Goal: Information Seeking & Learning: Learn about a topic

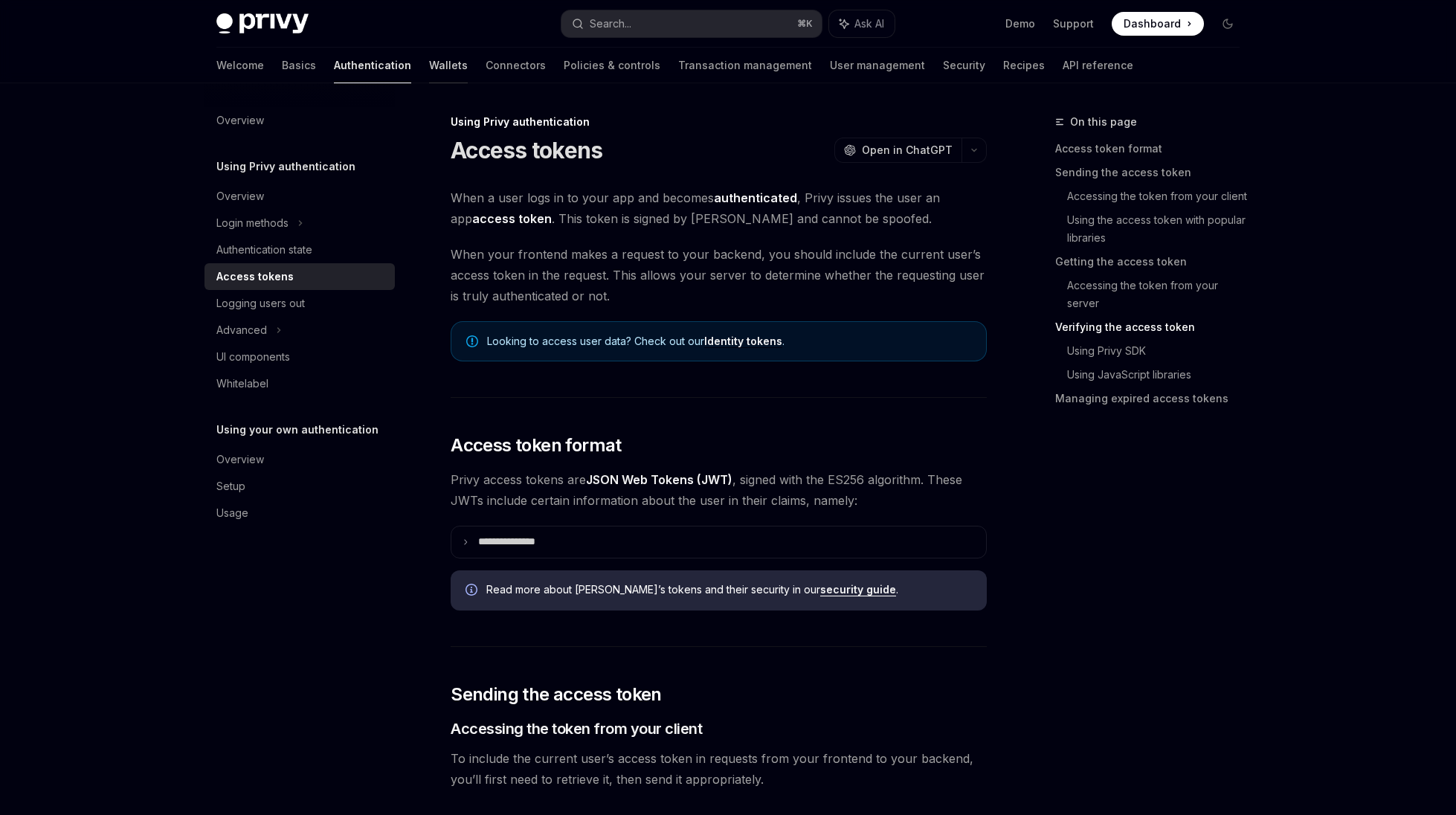
scroll to position [2329, 0]
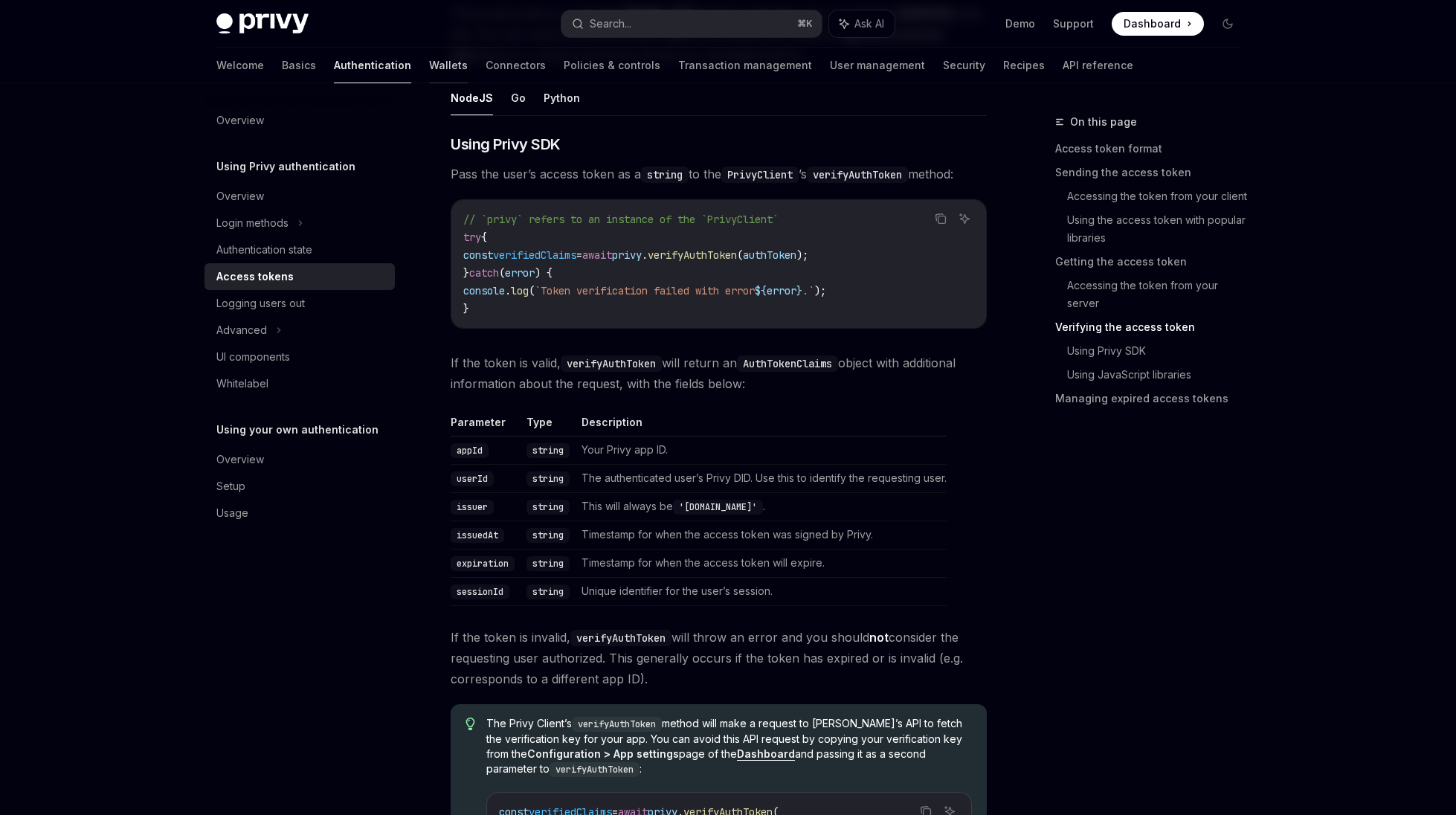
click at [429, 61] on link "Wallets" at bounding box center [448, 65] width 39 height 36
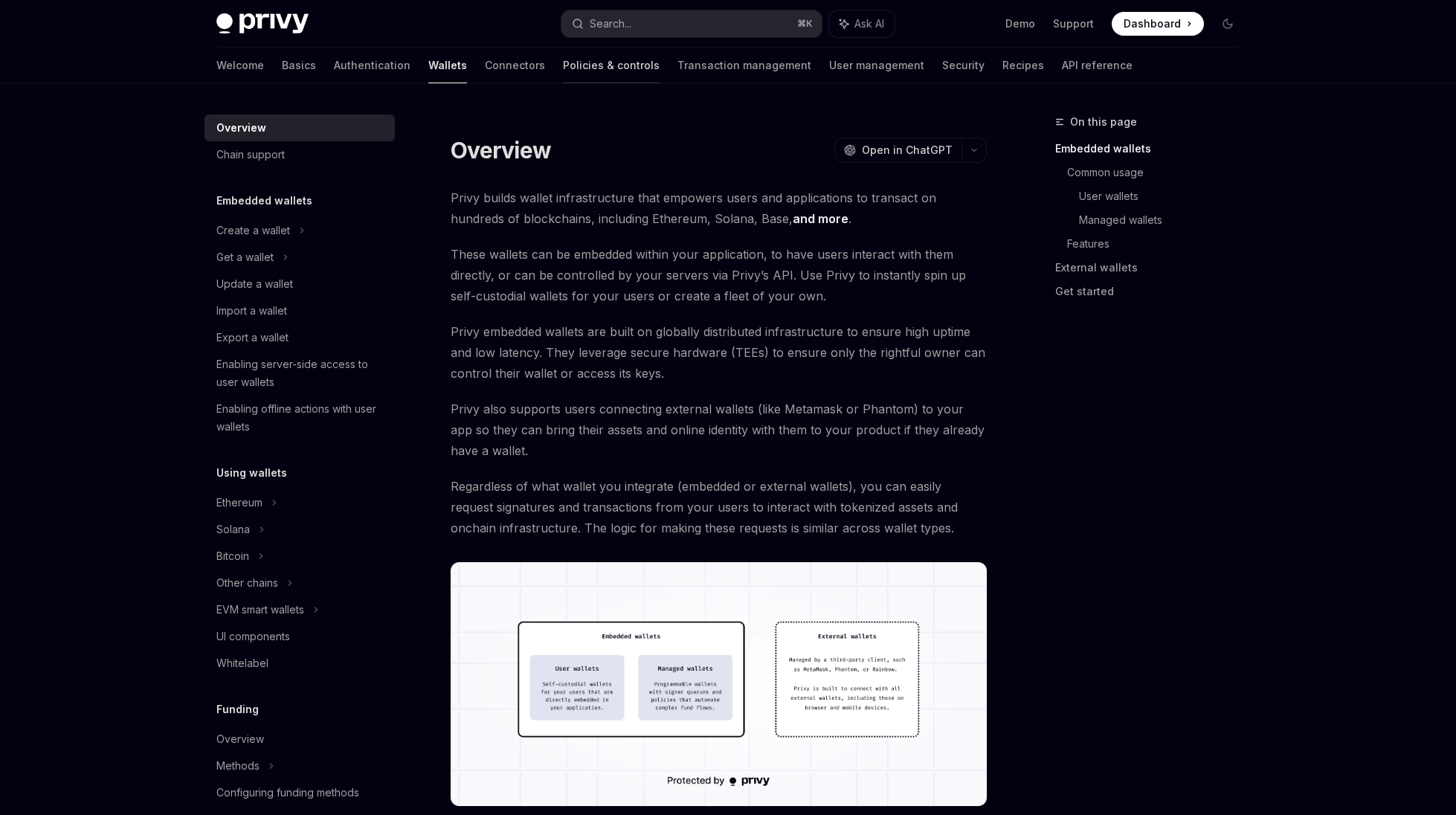
click at [563, 57] on link "Policies & controls" at bounding box center [611, 65] width 97 height 36
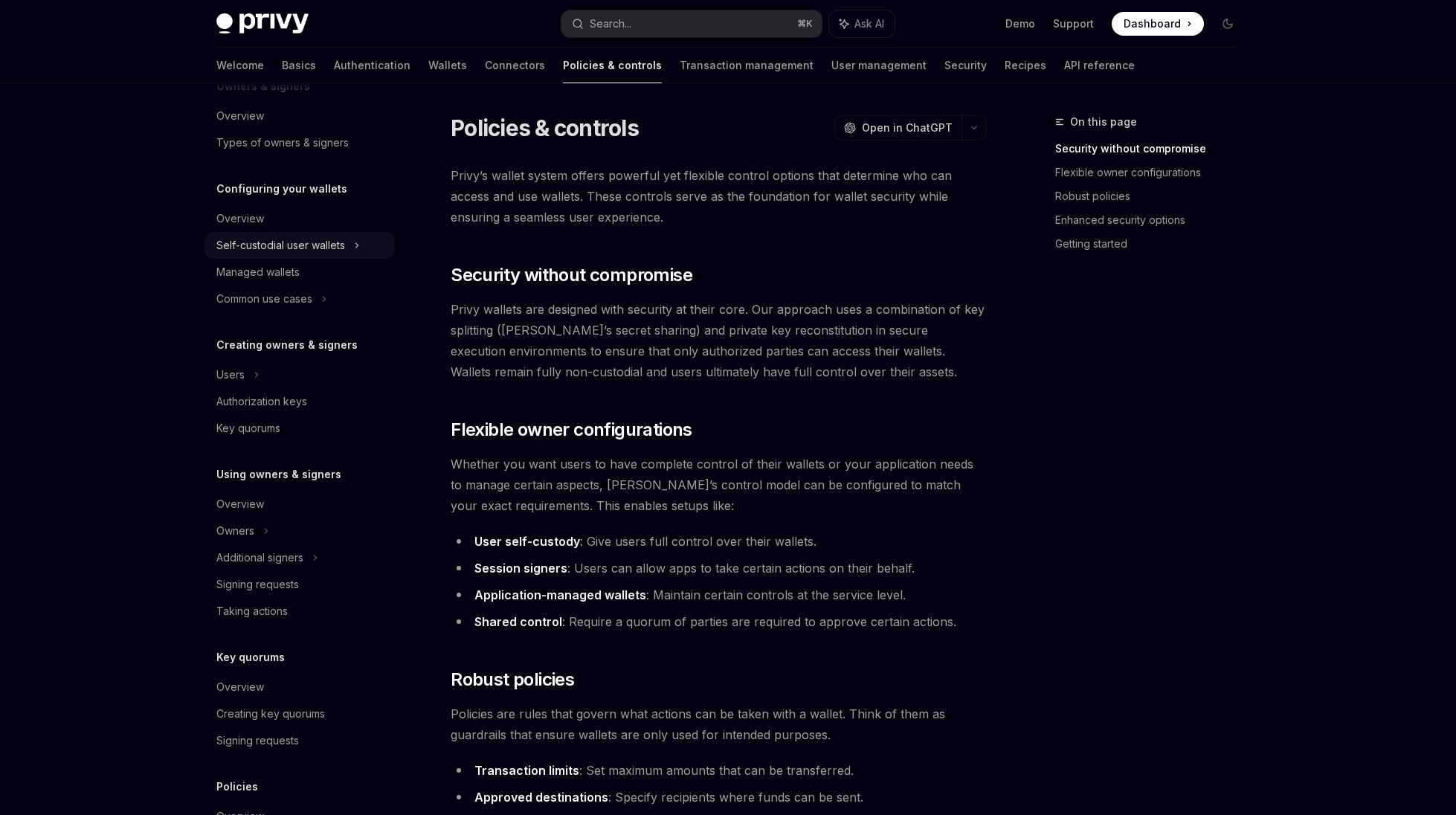
scroll to position [82, 0]
click at [272, 594] on link "Signing requests" at bounding box center [299, 582] width 190 height 27
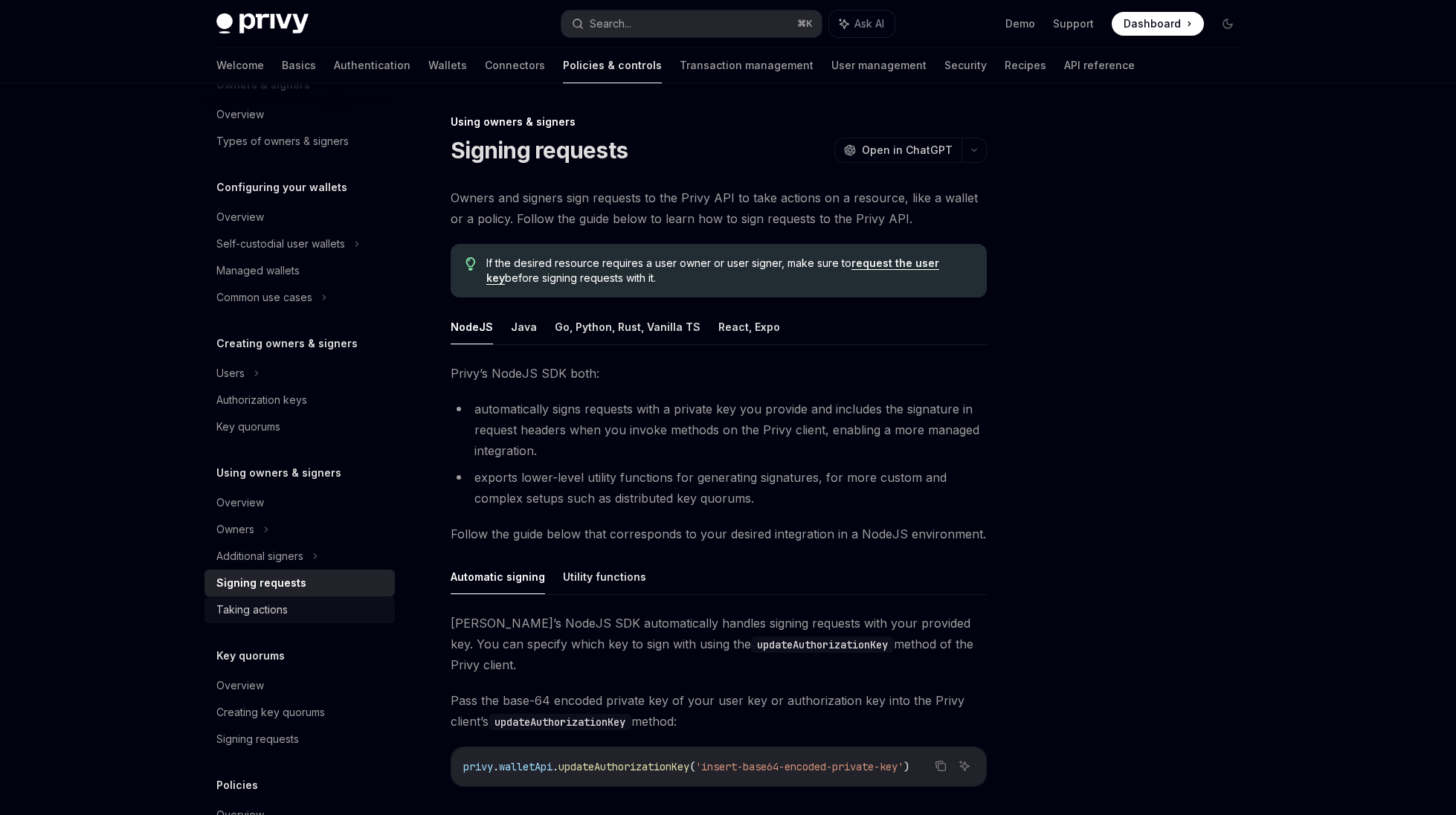
click at [272, 603] on div "Taking actions" at bounding box center [252, 609] width 71 height 18
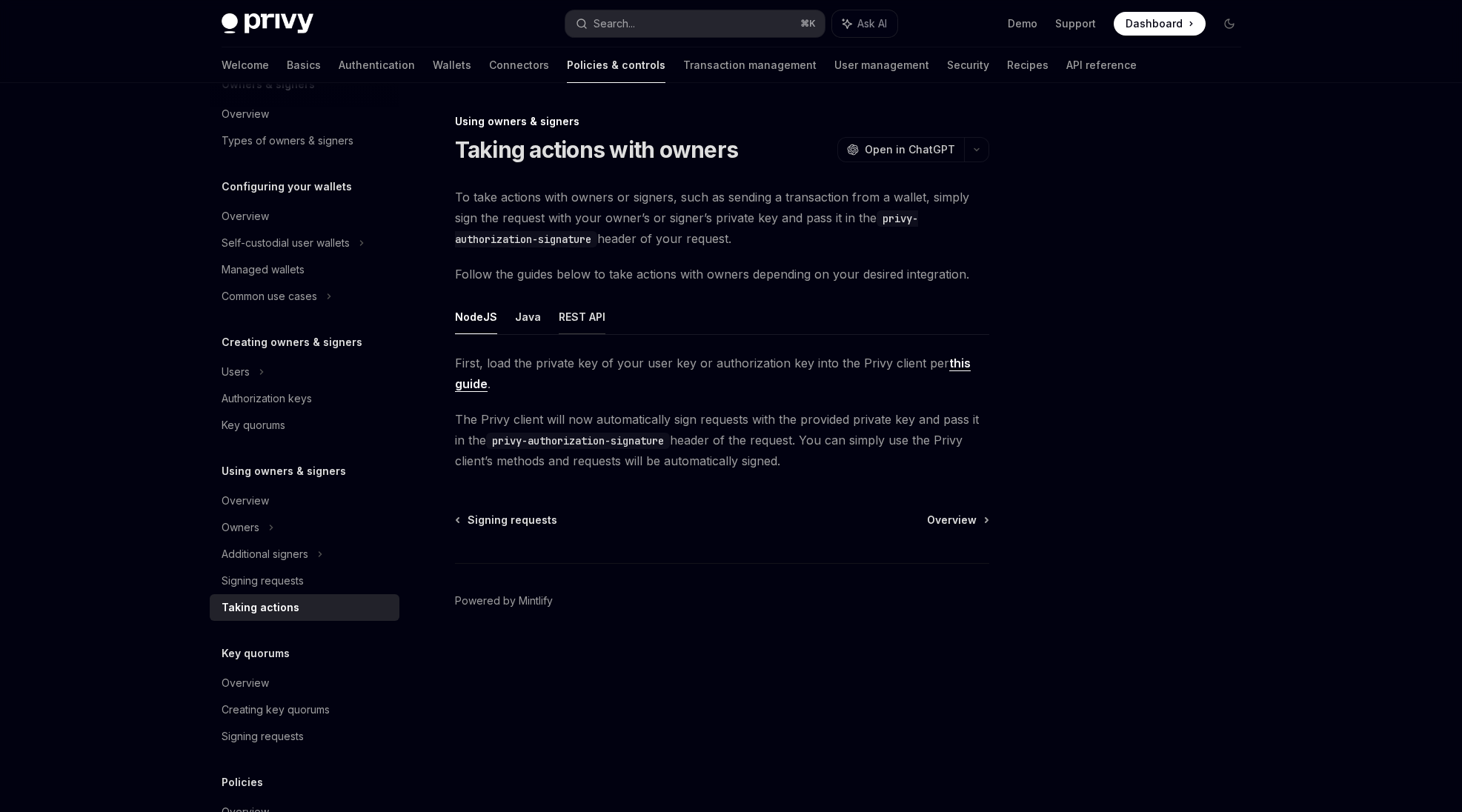
click at [560, 320] on button "REST API" at bounding box center [581, 316] width 46 height 35
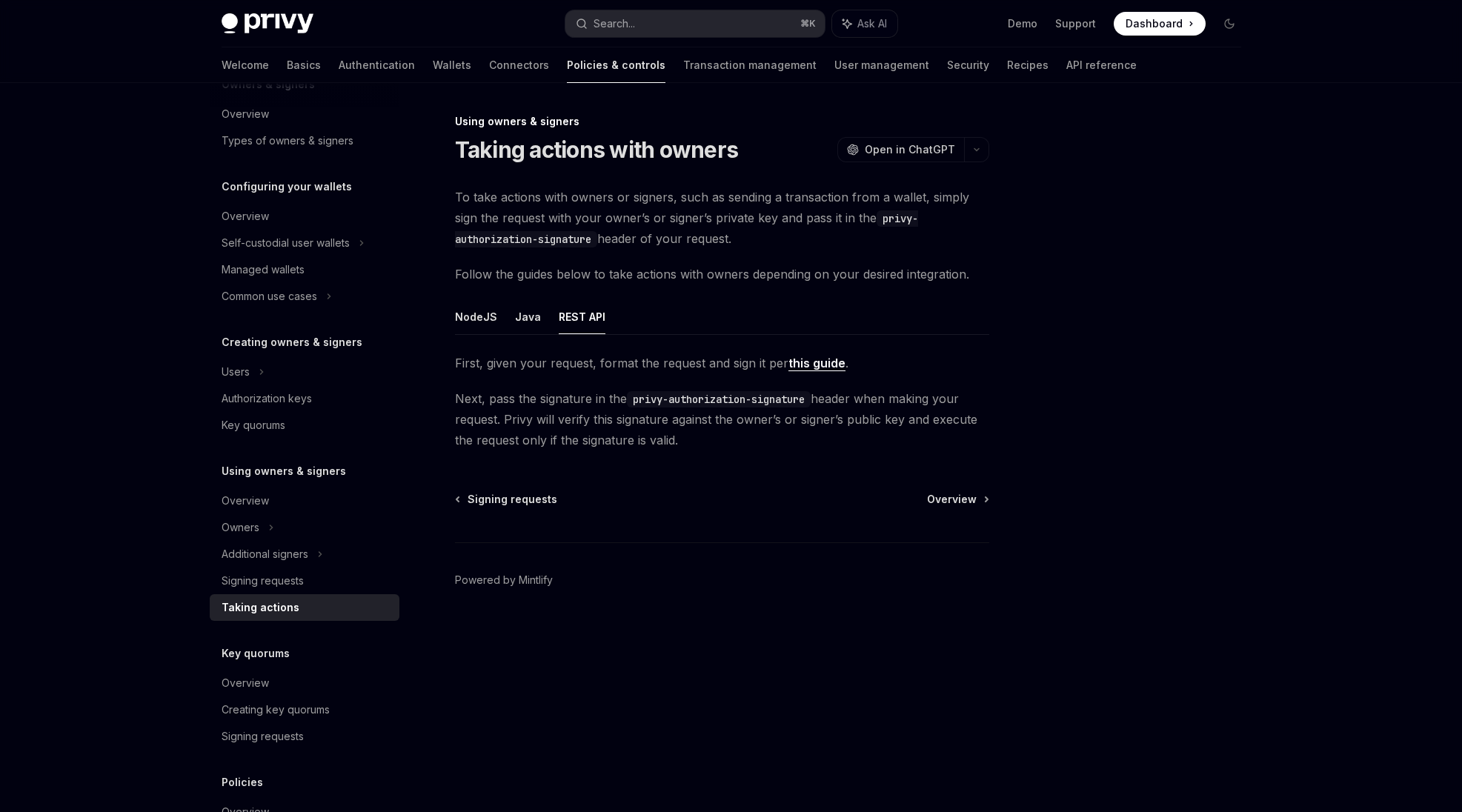
click at [796, 364] on link "this guide" at bounding box center [817, 363] width 57 height 16
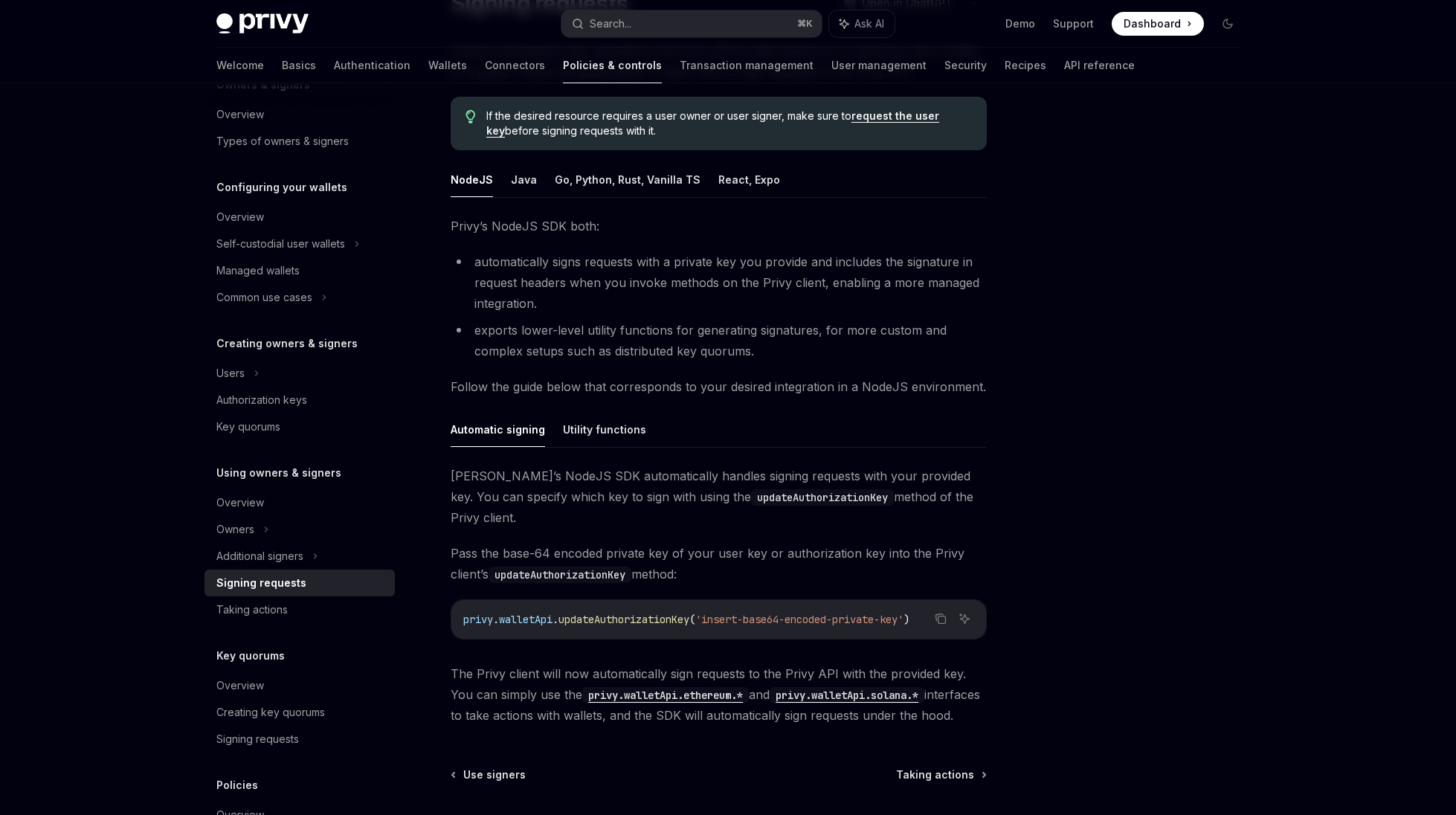
scroll to position [156, 0]
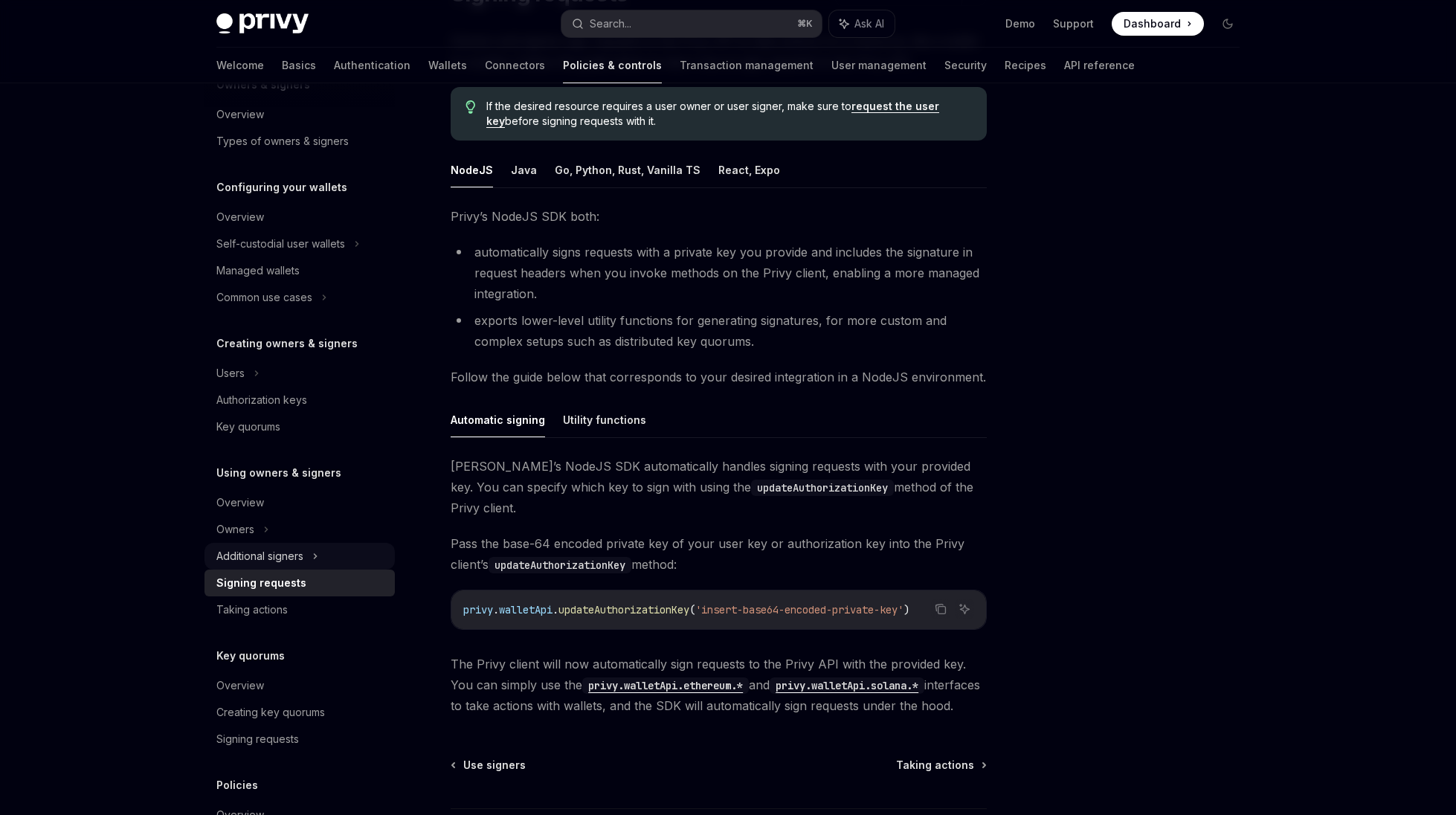
click at [288, 560] on div "Additional signers" at bounding box center [260, 556] width 87 height 18
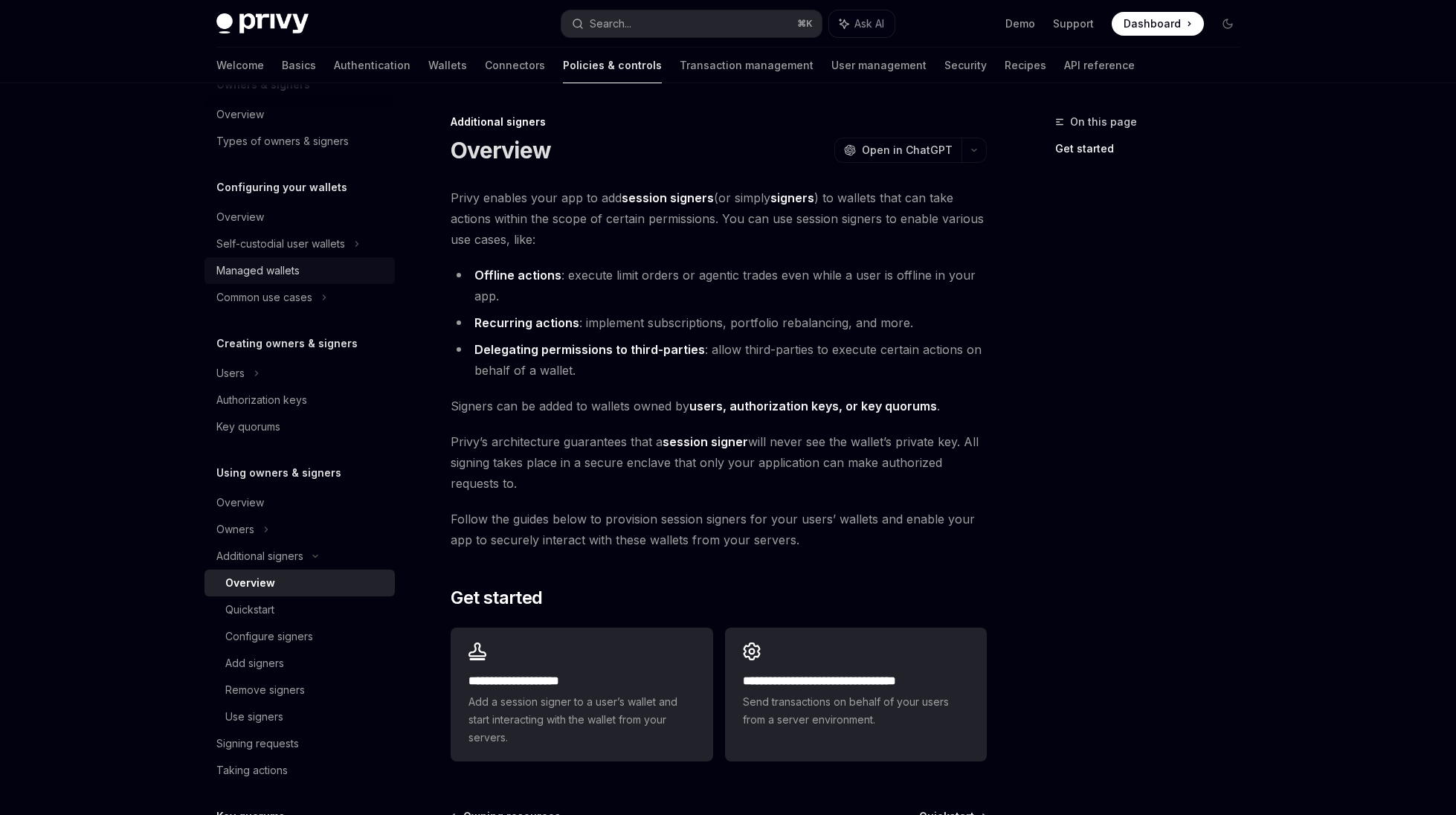
click at [294, 264] on div "Managed wallets" at bounding box center [258, 270] width 83 height 18
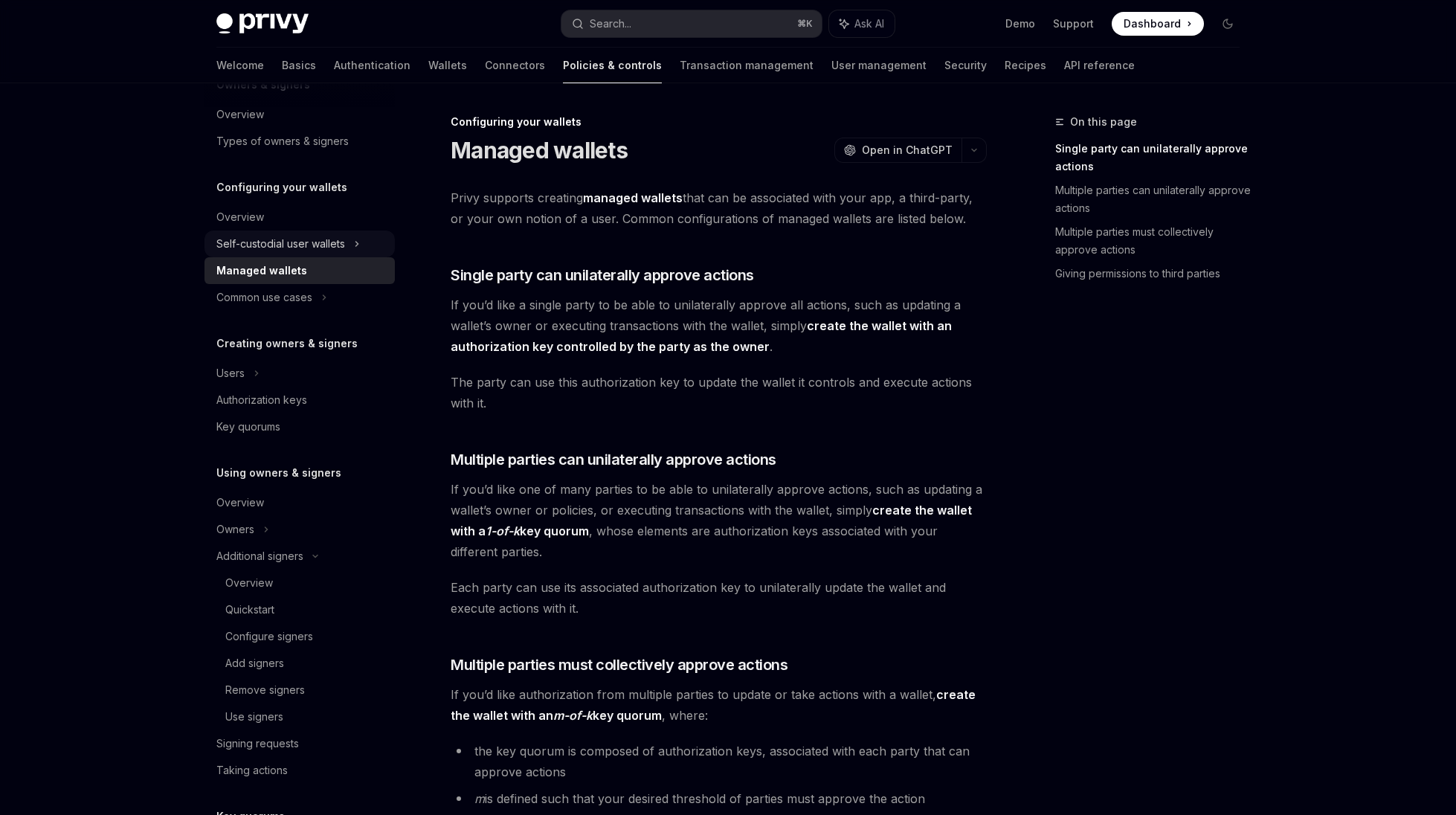
type textarea "*"
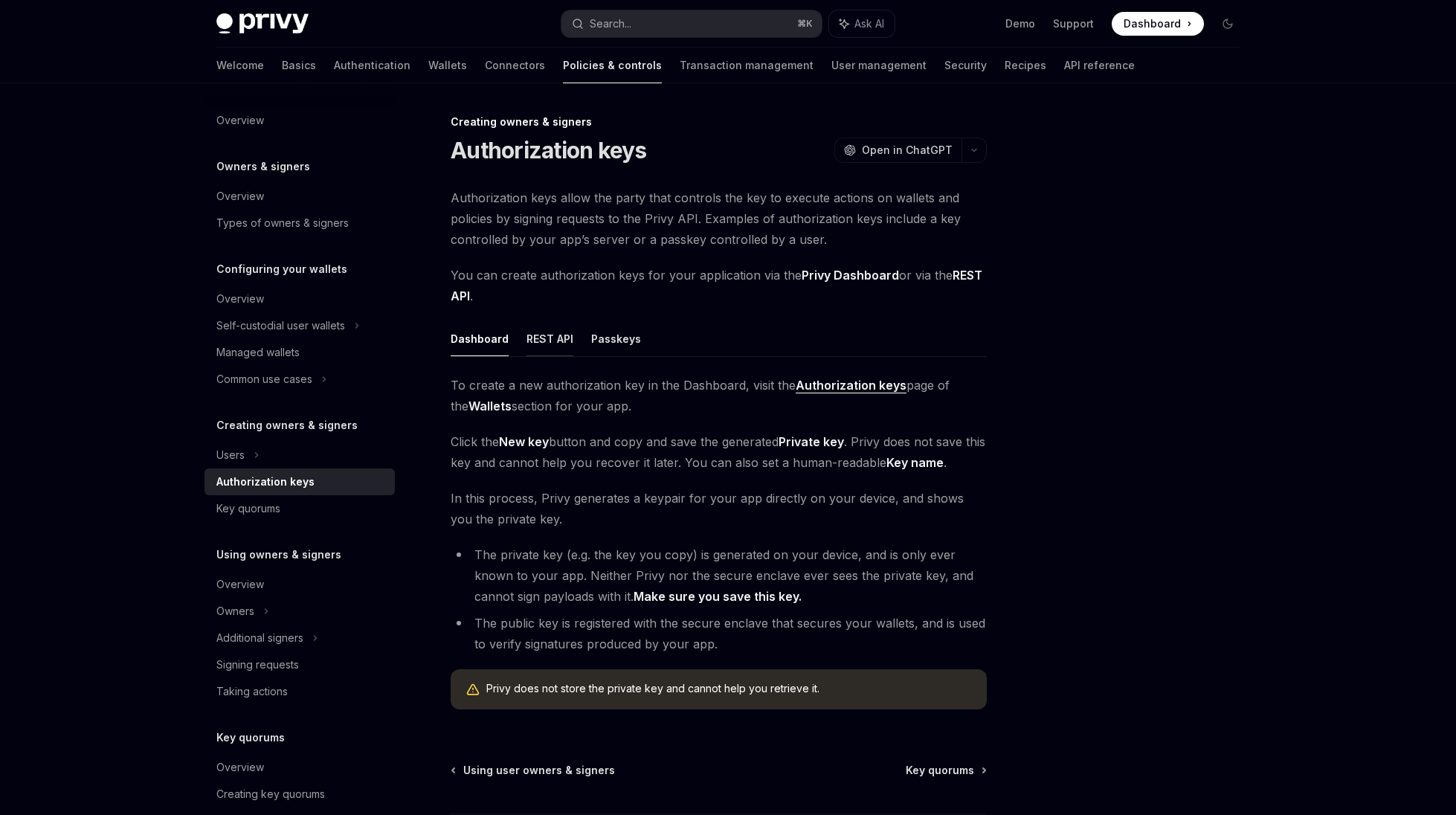
click at [550, 344] on button "REST API" at bounding box center [549, 338] width 47 height 35
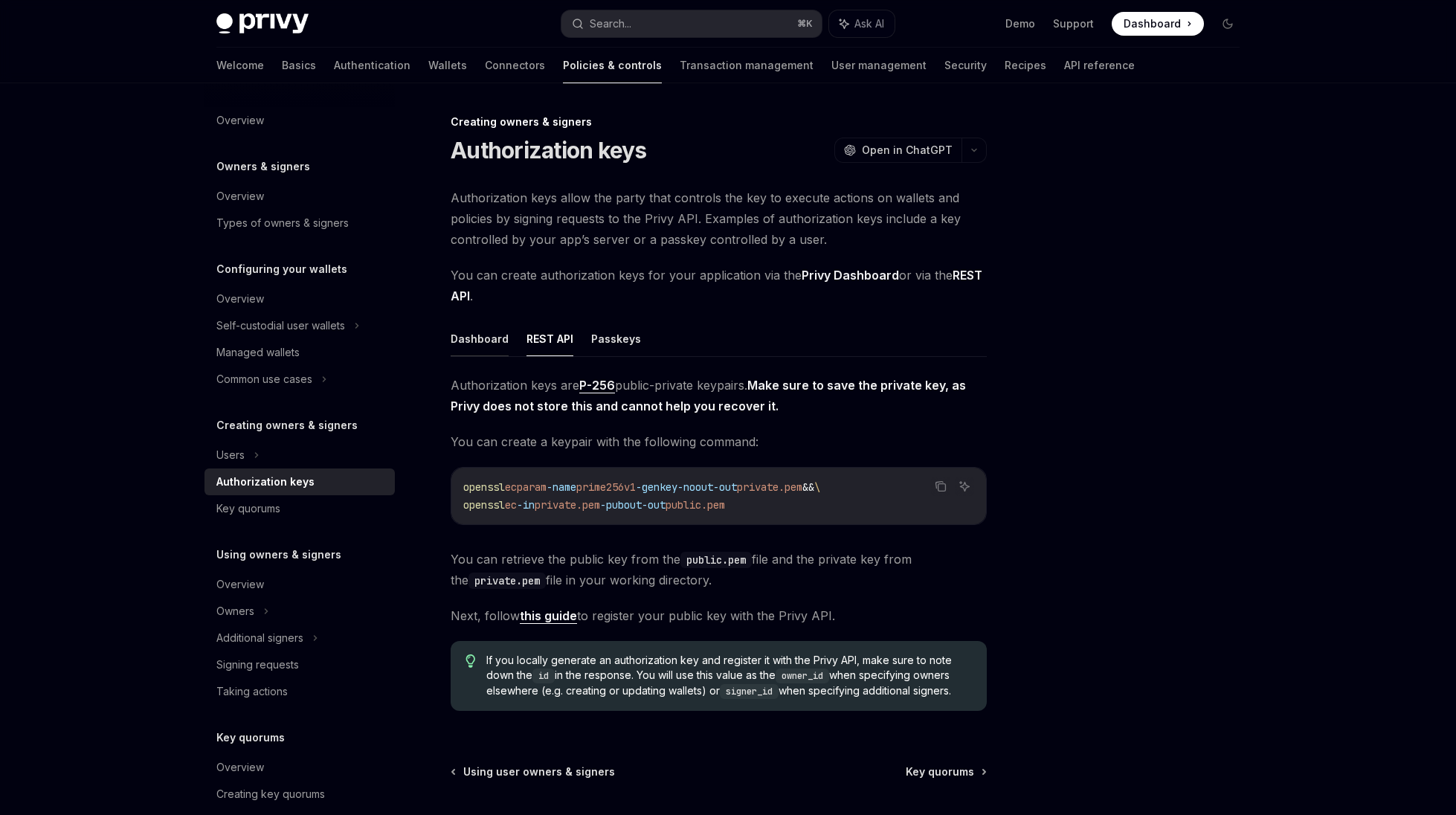
click at [502, 345] on button "Dashboard" at bounding box center [479, 338] width 58 height 35
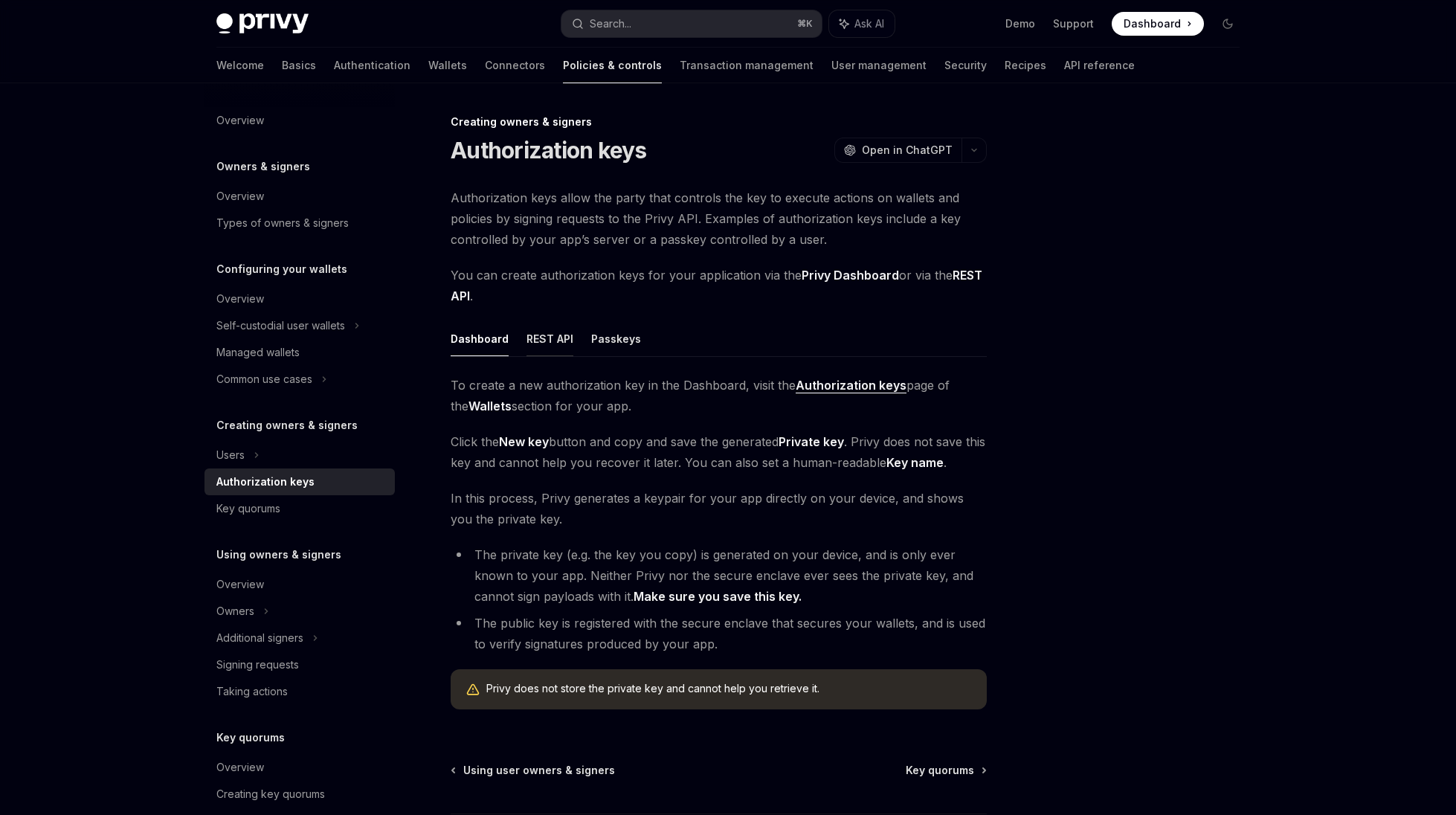
click at [544, 345] on button "REST API" at bounding box center [549, 338] width 47 height 35
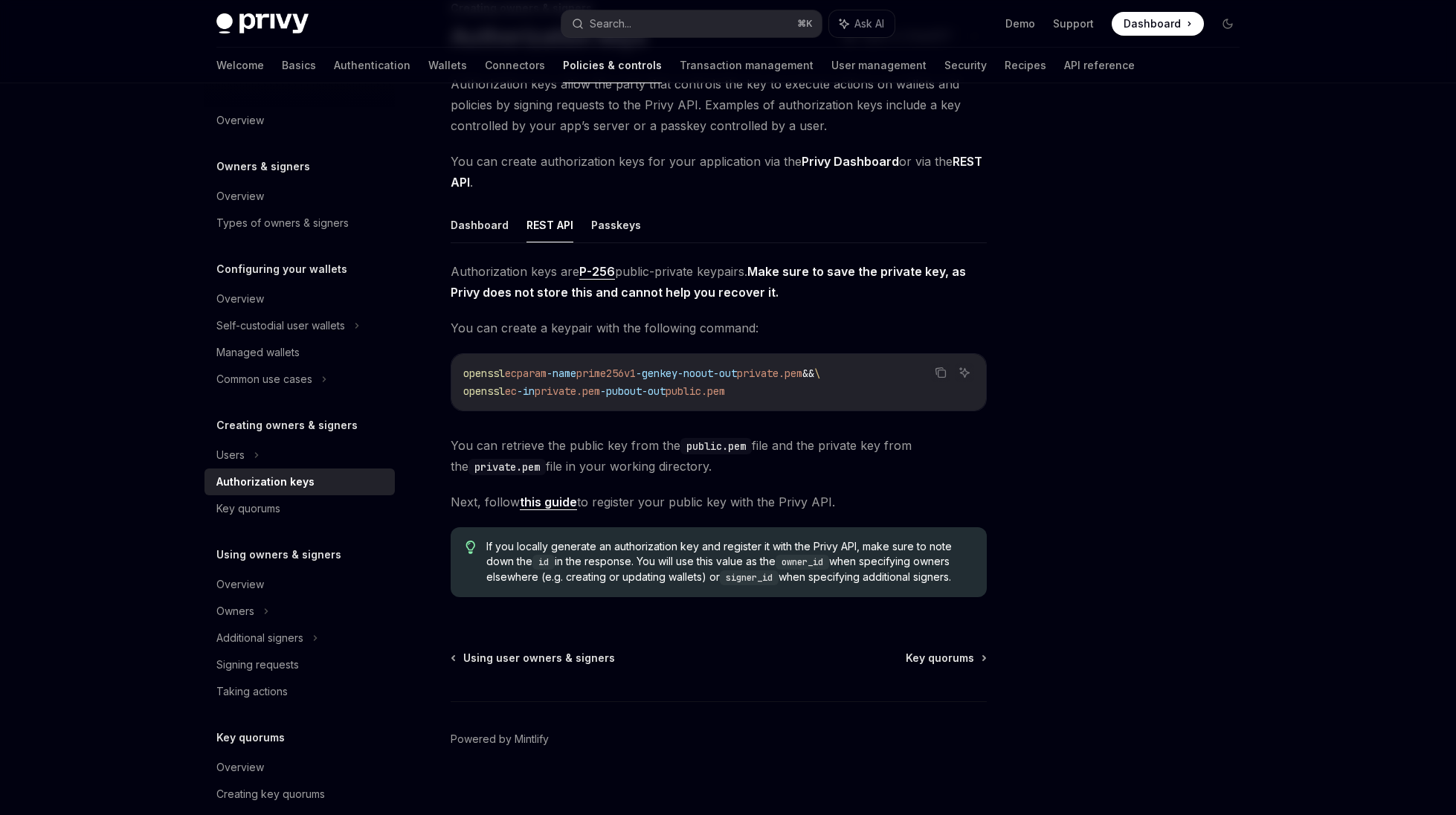
scroll to position [129, 0]
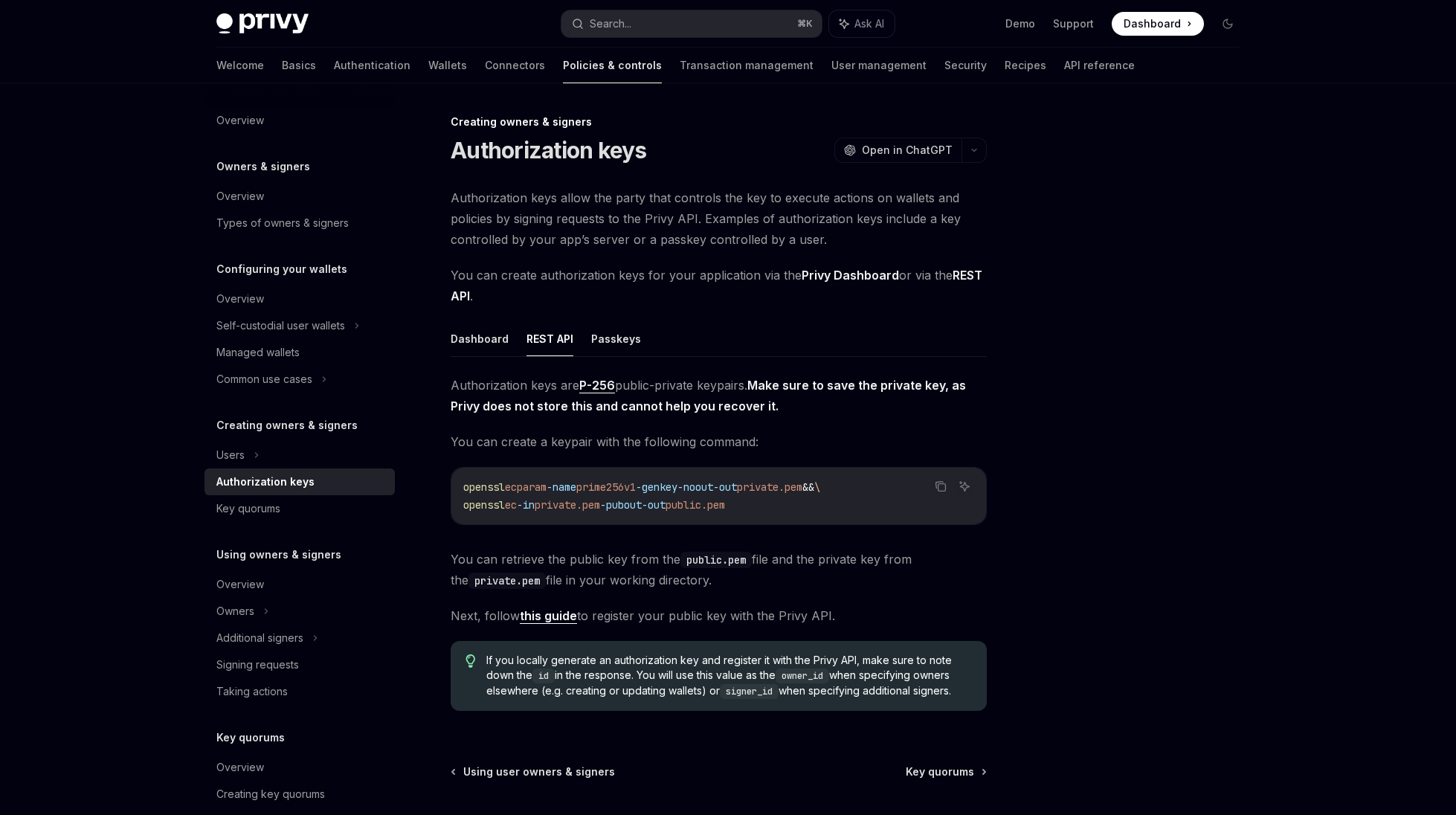
type textarea "*"
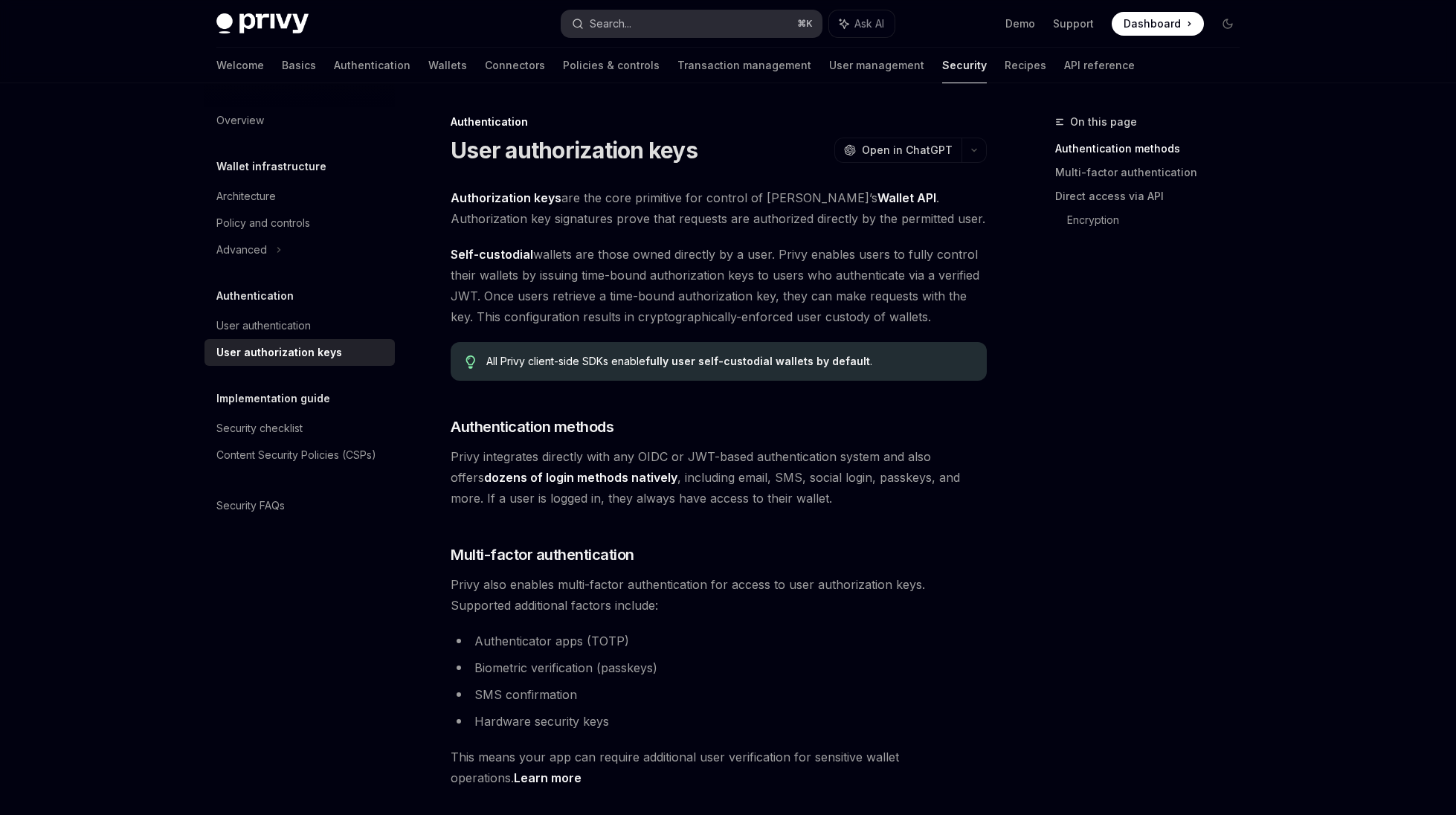
click at [636, 20] on button "Search... ⌘ K" at bounding box center [691, 24] width 260 height 27
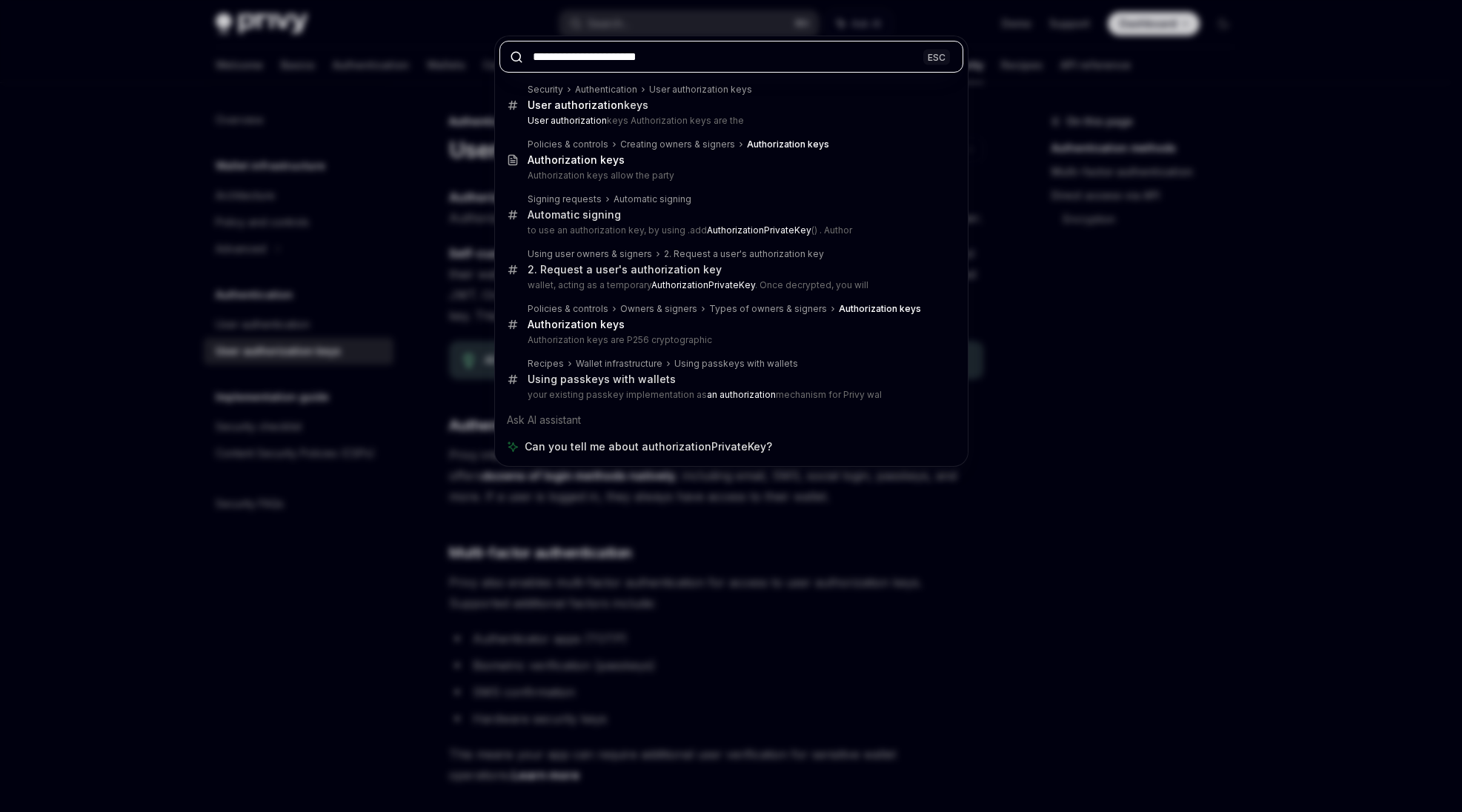
click at [620, 52] on input "**********" at bounding box center [731, 56] width 464 height 32
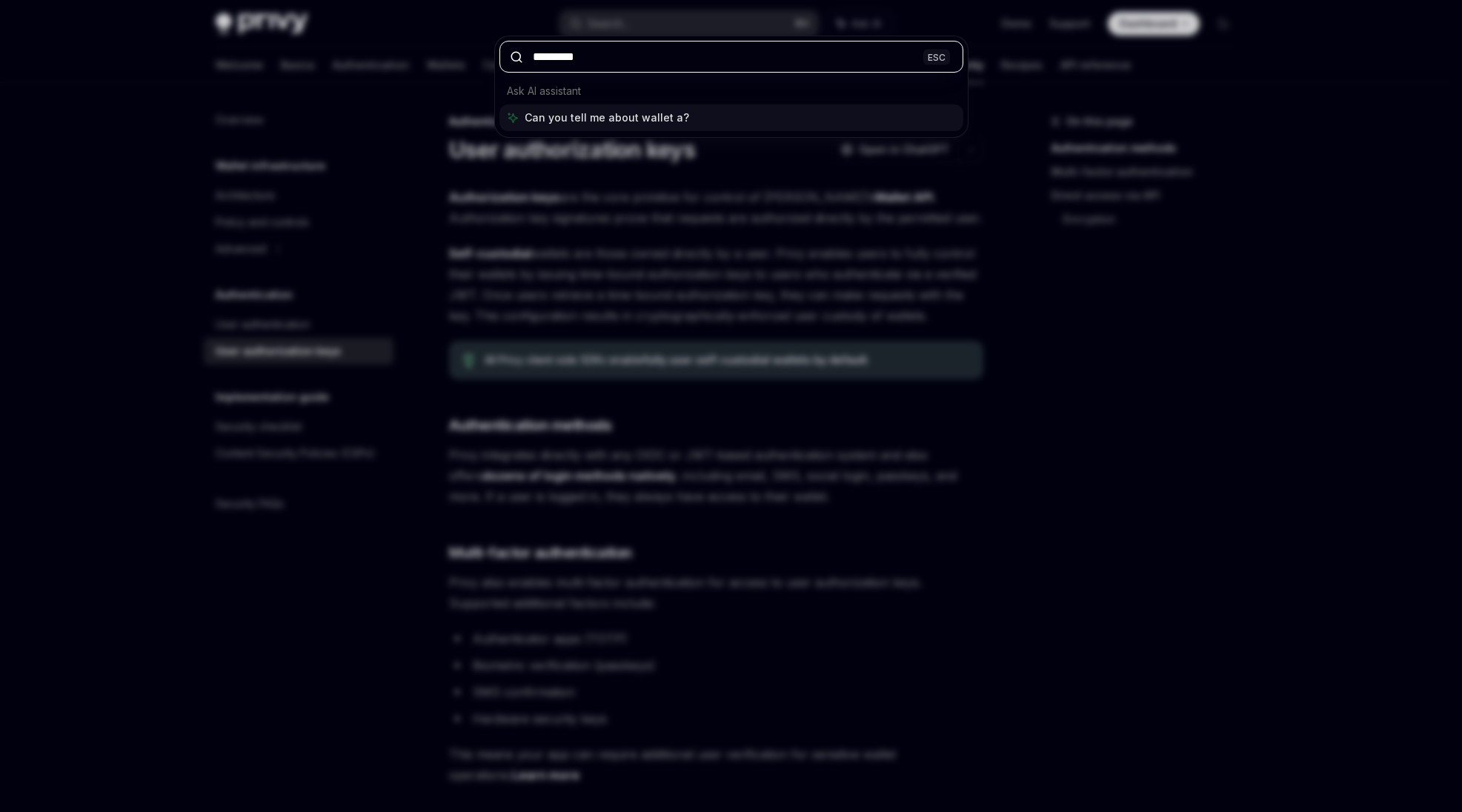
type input "**********"
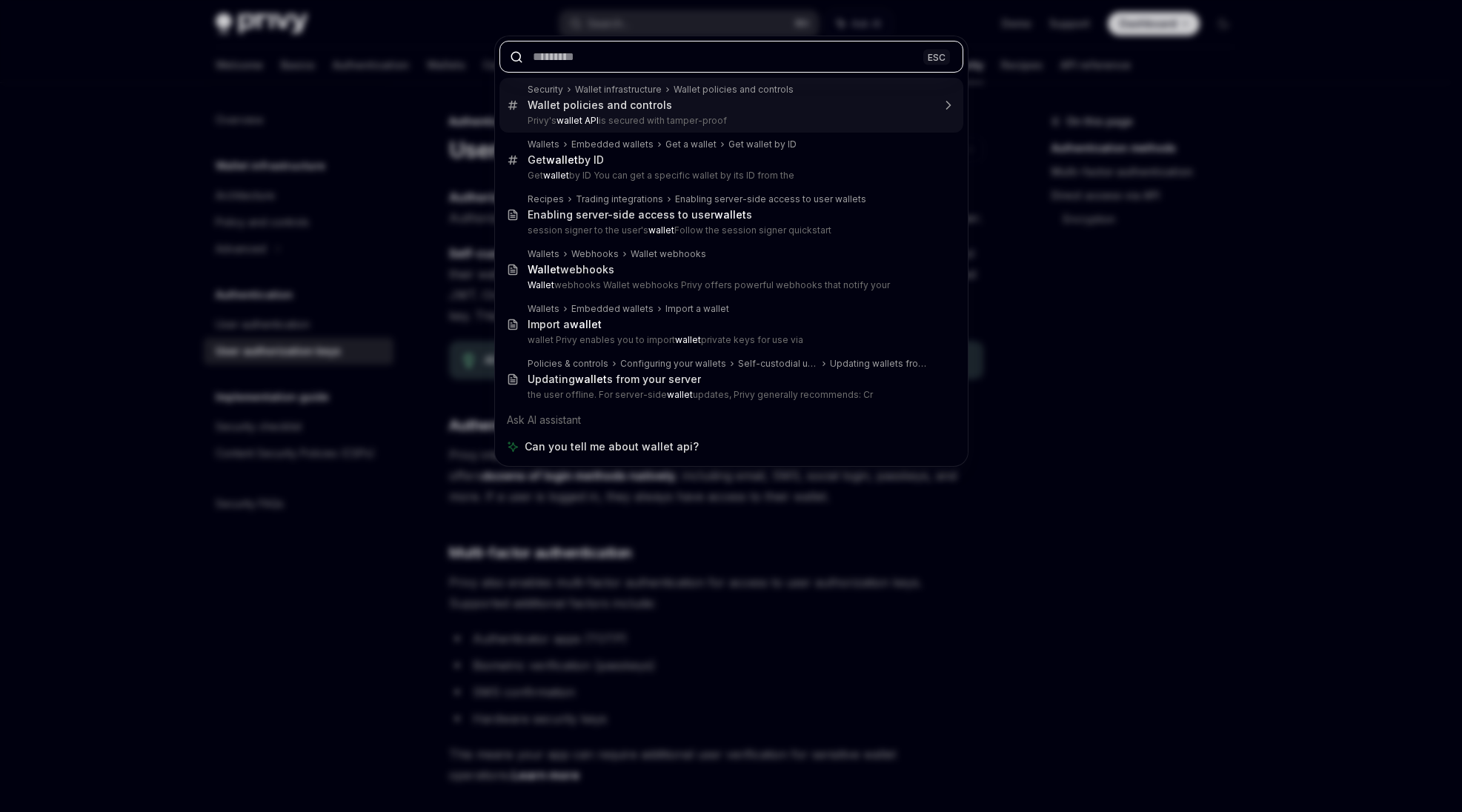
type textarea "*"
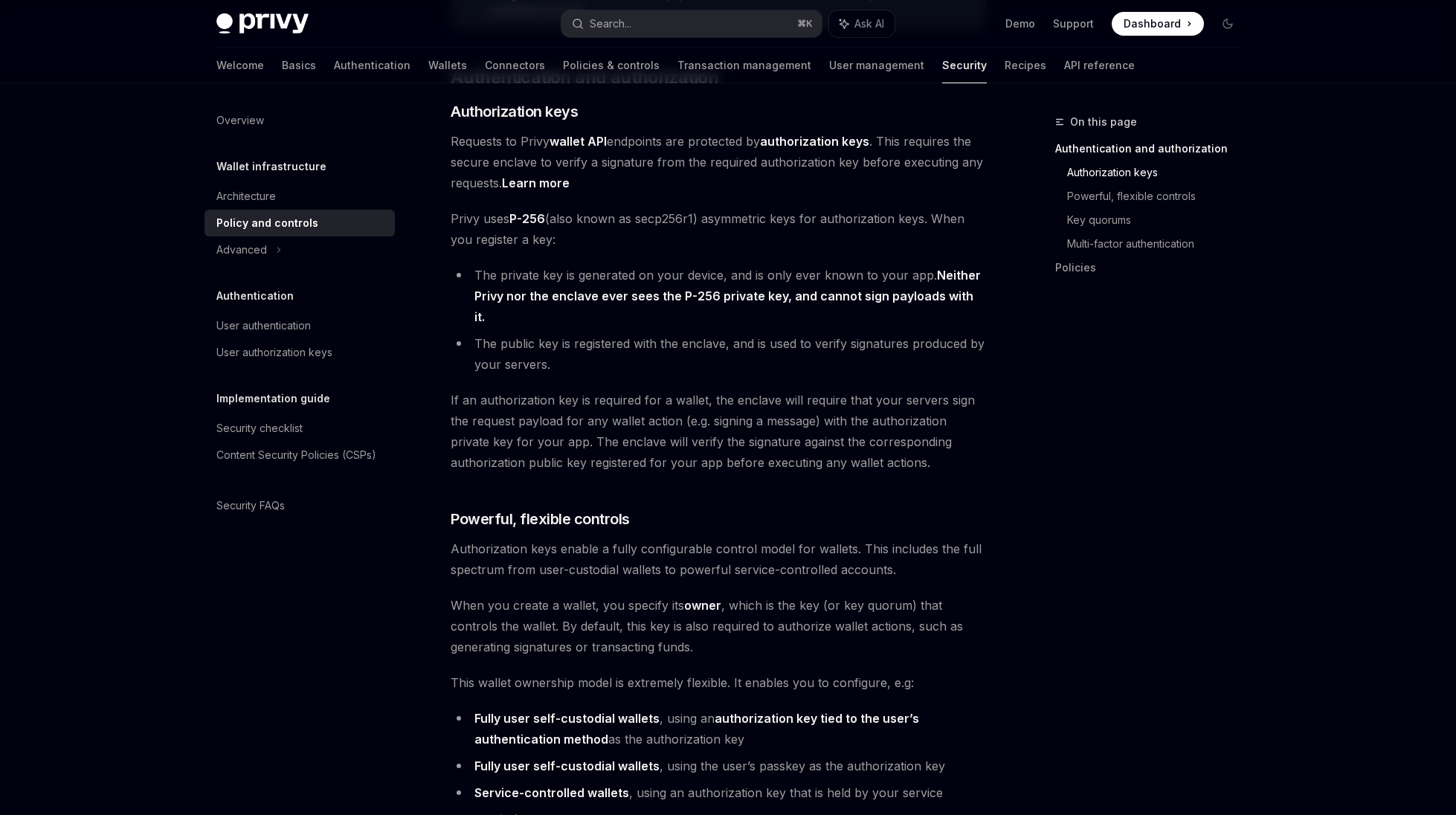
scroll to position [520, 0]
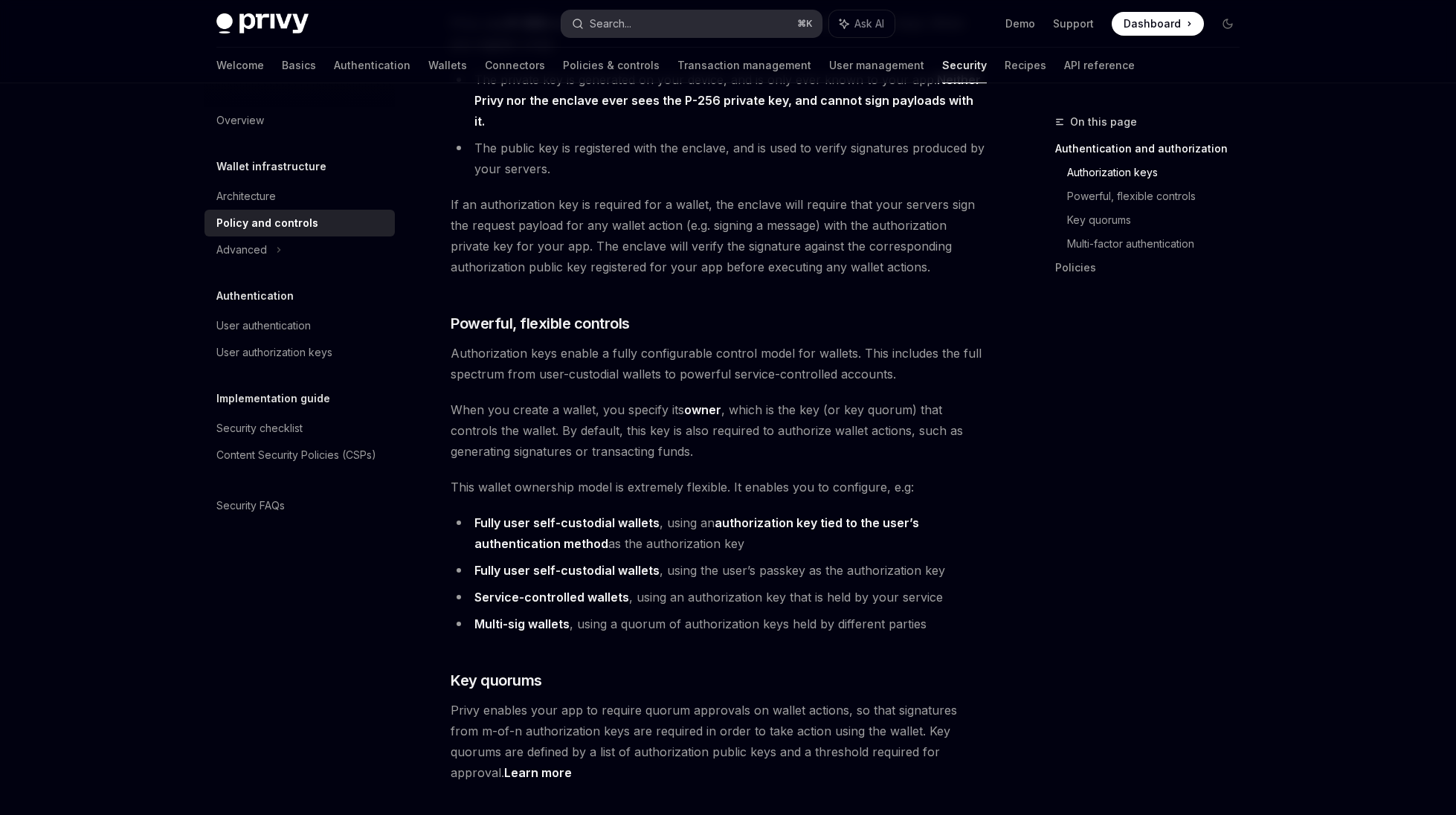
click at [636, 36] on button "Search... ⌘ K" at bounding box center [691, 24] width 260 height 27
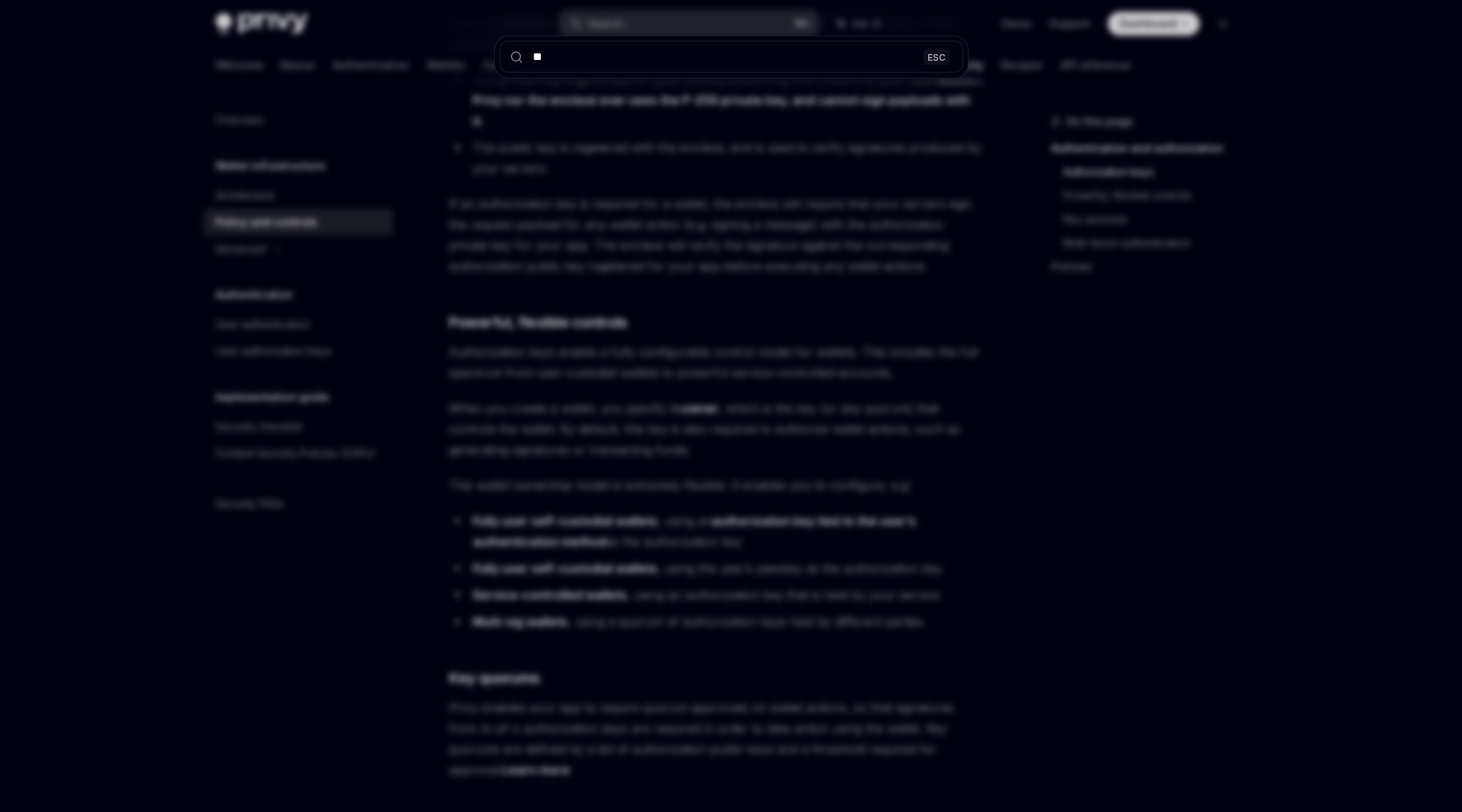
type input "***"
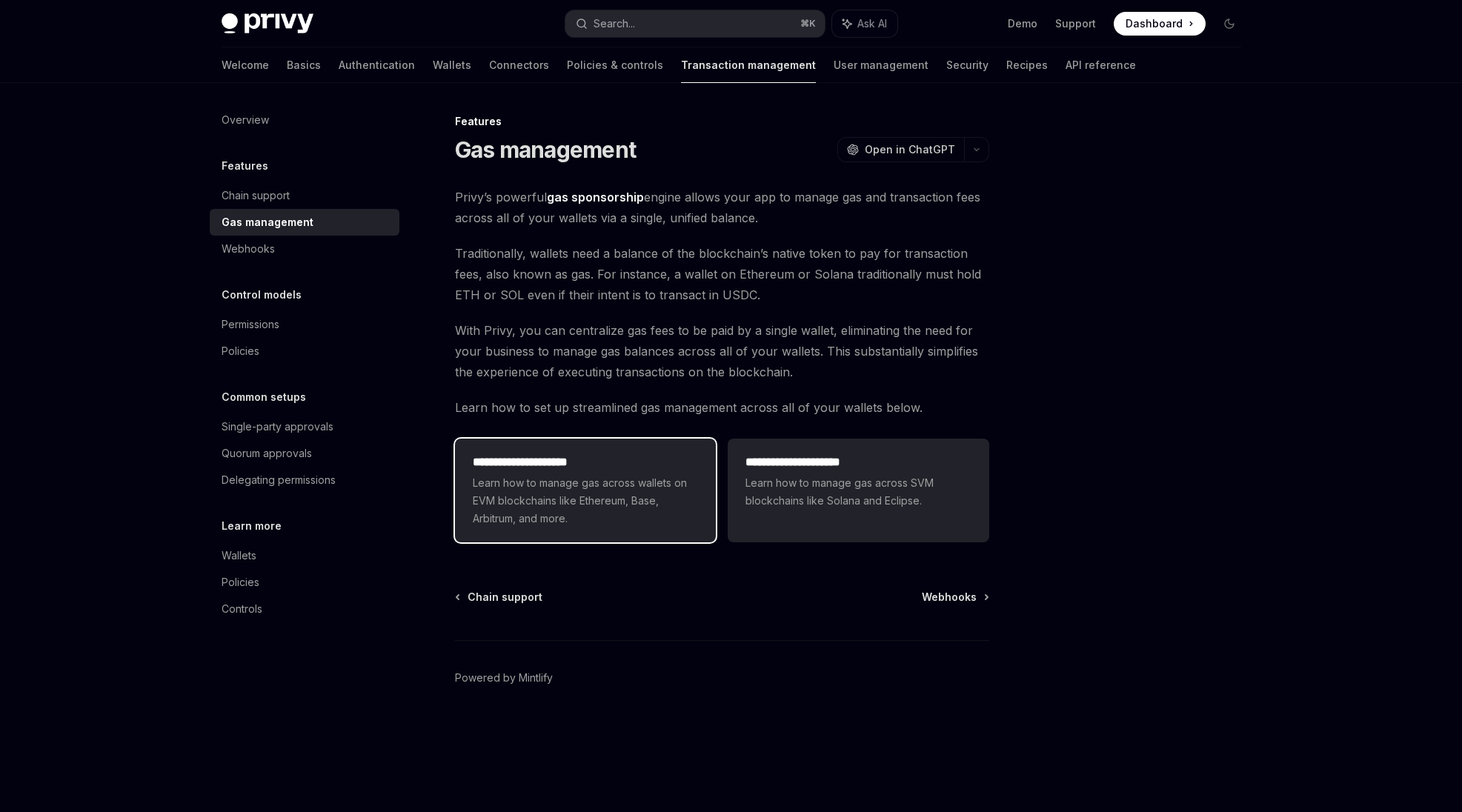
click at [633, 465] on h2 "**********" at bounding box center [585, 462] width 225 height 18
type textarea "*"
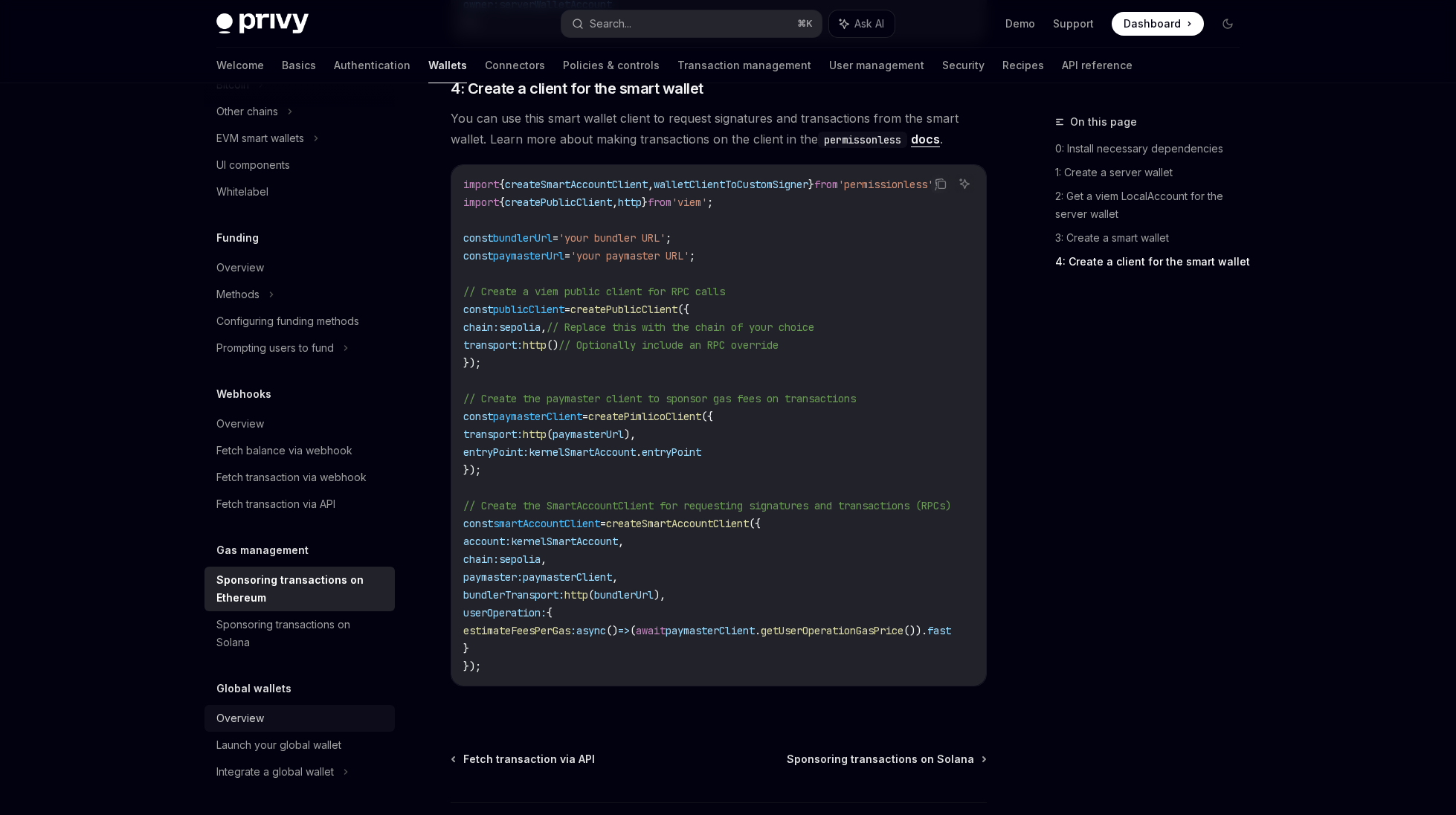
scroll to position [1677, 0]
